Goal: Book appointment/travel/reservation

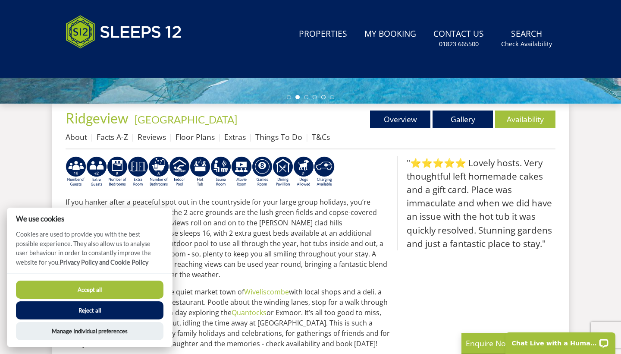
click at [121, 285] on button "Accept all" at bounding box center [89, 289] width 147 height 18
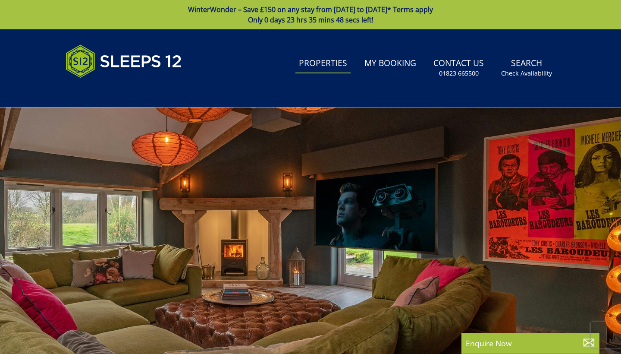
click at [332, 64] on link "Properties" at bounding box center [322, 63] width 55 height 19
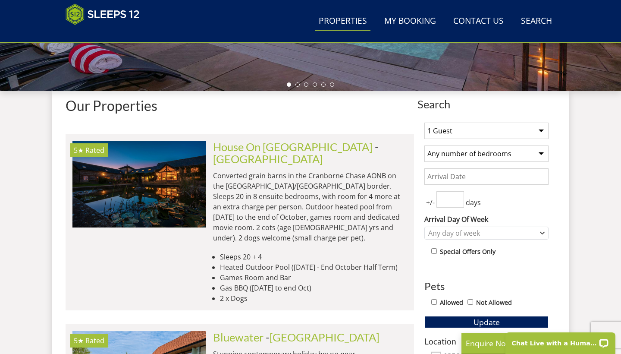
scroll to position [284, 0]
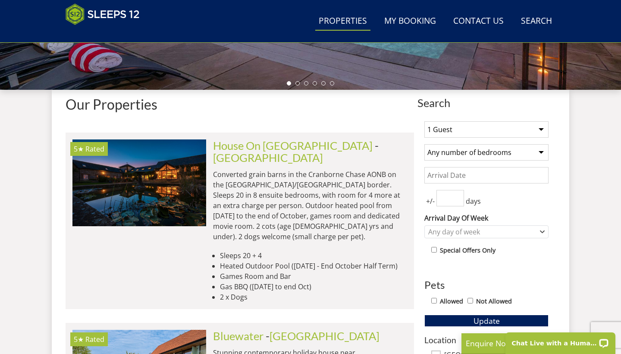
select select "15"
click at [517, 170] on input "Date" at bounding box center [486, 175] width 124 height 16
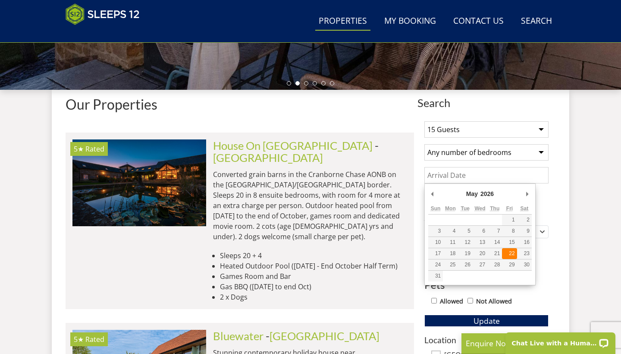
type input "[DATE]"
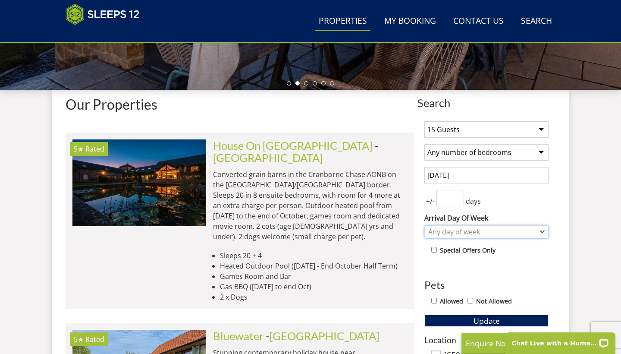
click at [494, 226] on div "Any day of week" at bounding box center [486, 231] width 124 height 13
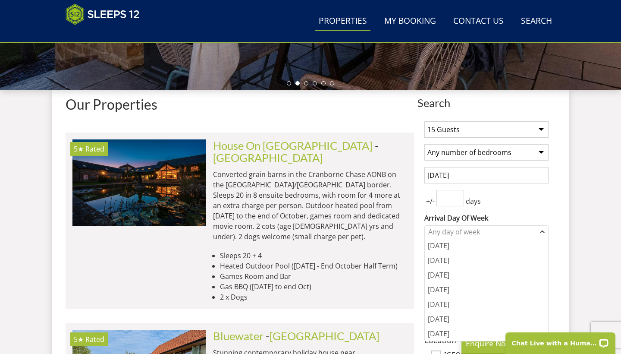
click at [530, 203] on div "+/- days" at bounding box center [486, 198] width 124 height 16
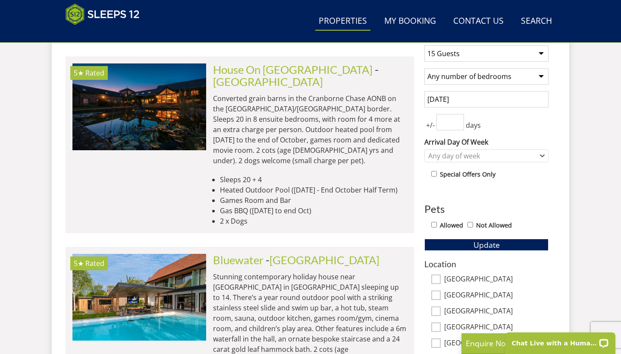
scroll to position [362, 0]
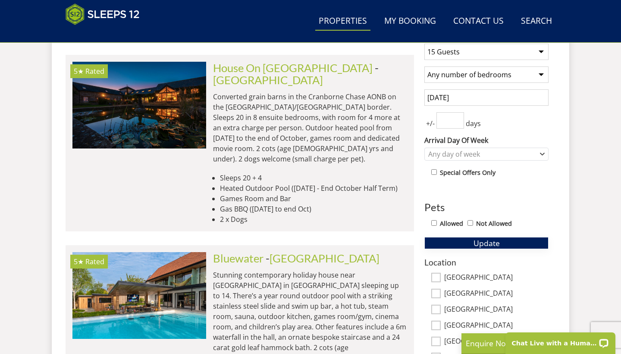
click at [466, 240] on button "Update" at bounding box center [486, 243] width 124 height 12
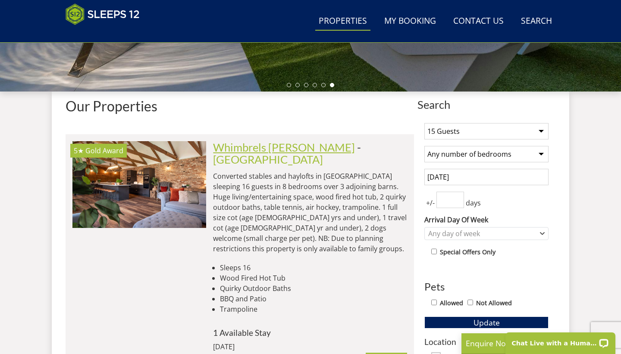
scroll to position [297, 0]
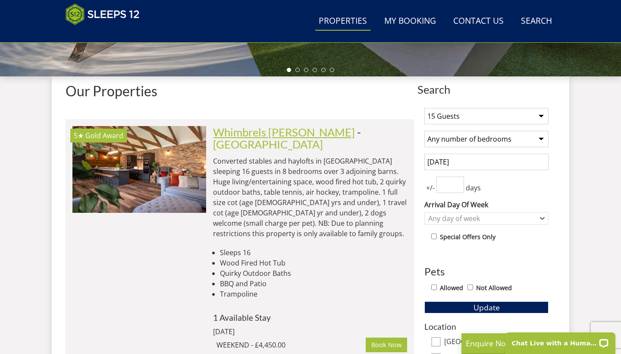
click at [289, 133] on link "Whimbrels [PERSON_NAME]" at bounding box center [284, 131] width 142 height 13
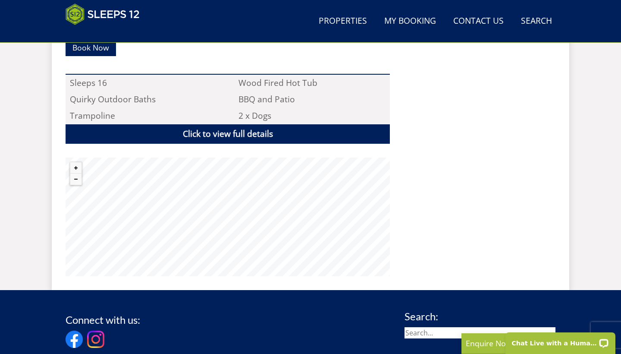
scroll to position [638, 0]
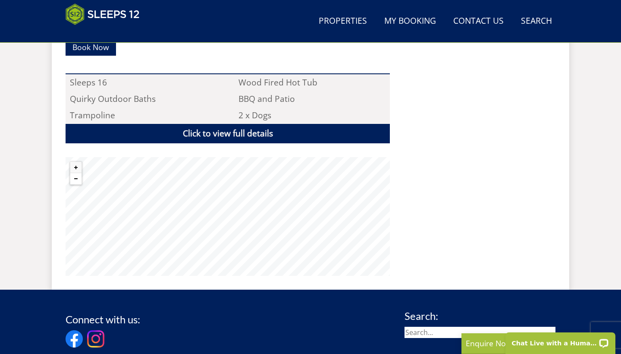
click at [75, 173] on button "Zoom out" at bounding box center [75, 178] width 11 height 11
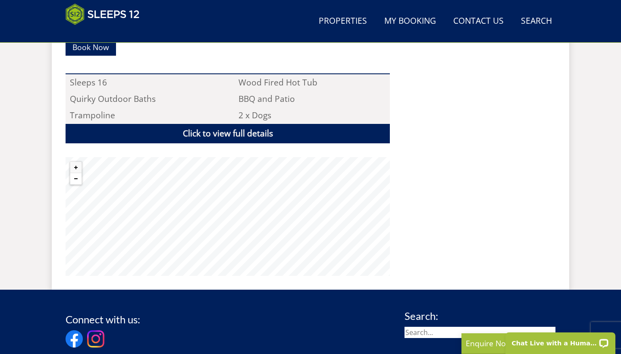
click at [75, 173] on button "Zoom out" at bounding box center [75, 178] width 11 height 11
click at [76, 162] on button "Zoom in" at bounding box center [75, 167] width 11 height 11
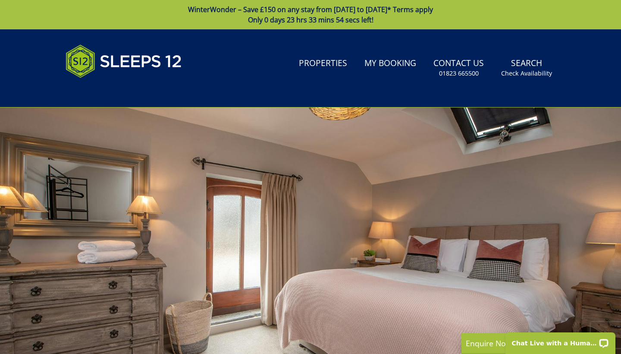
scroll to position [0, 0]
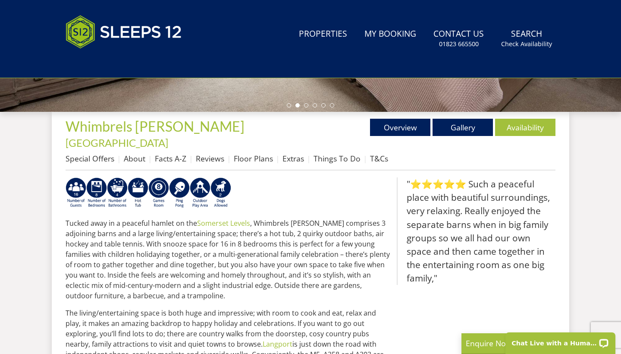
select select "15"
